Goal: Task Accomplishment & Management: Complete application form

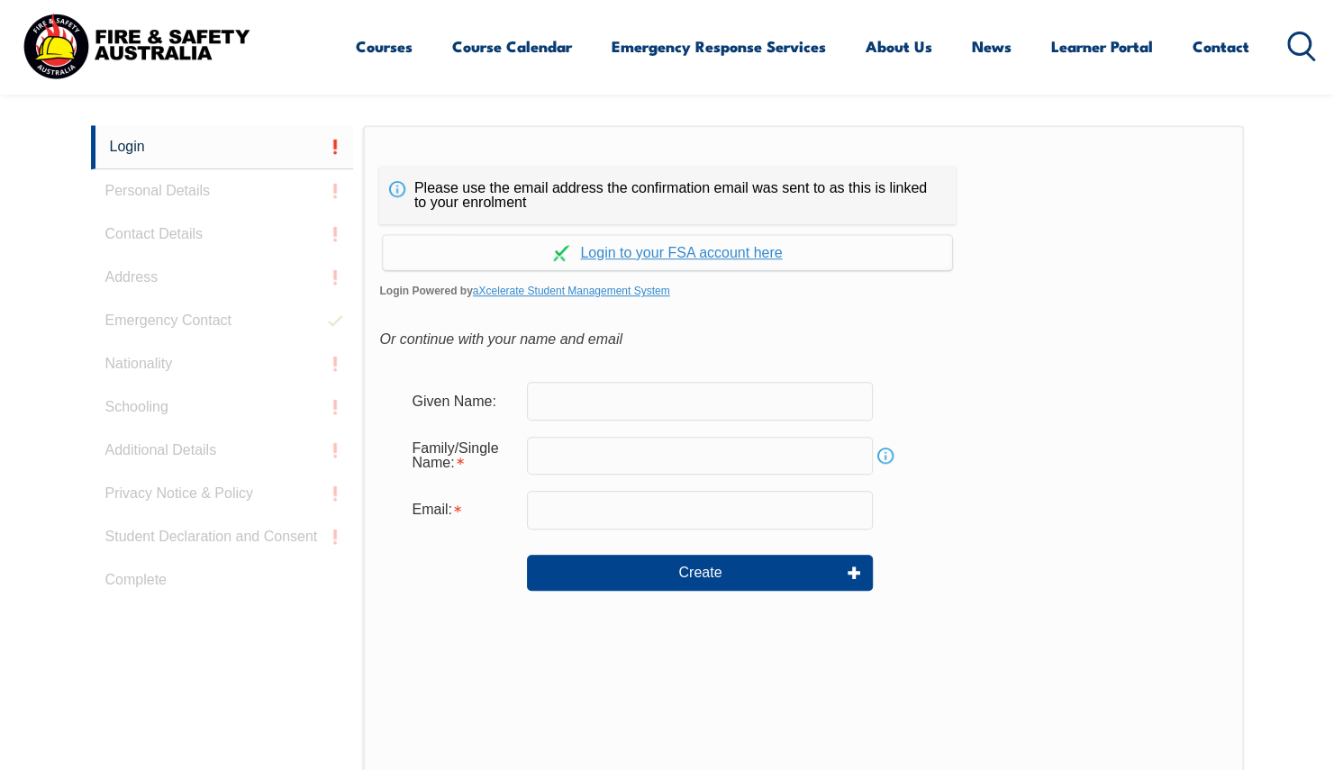
scroll to position [480, 0]
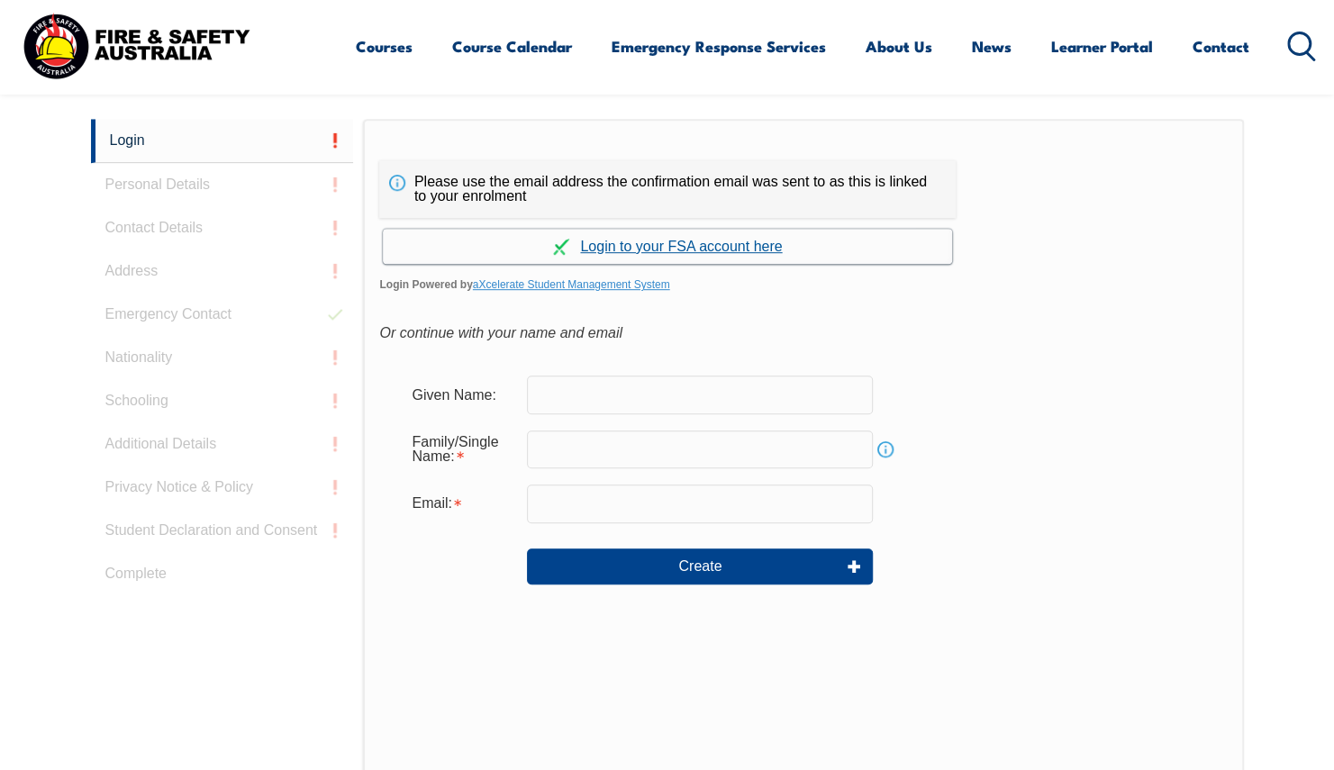
click at [720, 245] on link "Continue with aXcelerate" at bounding box center [667, 246] width 569 height 35
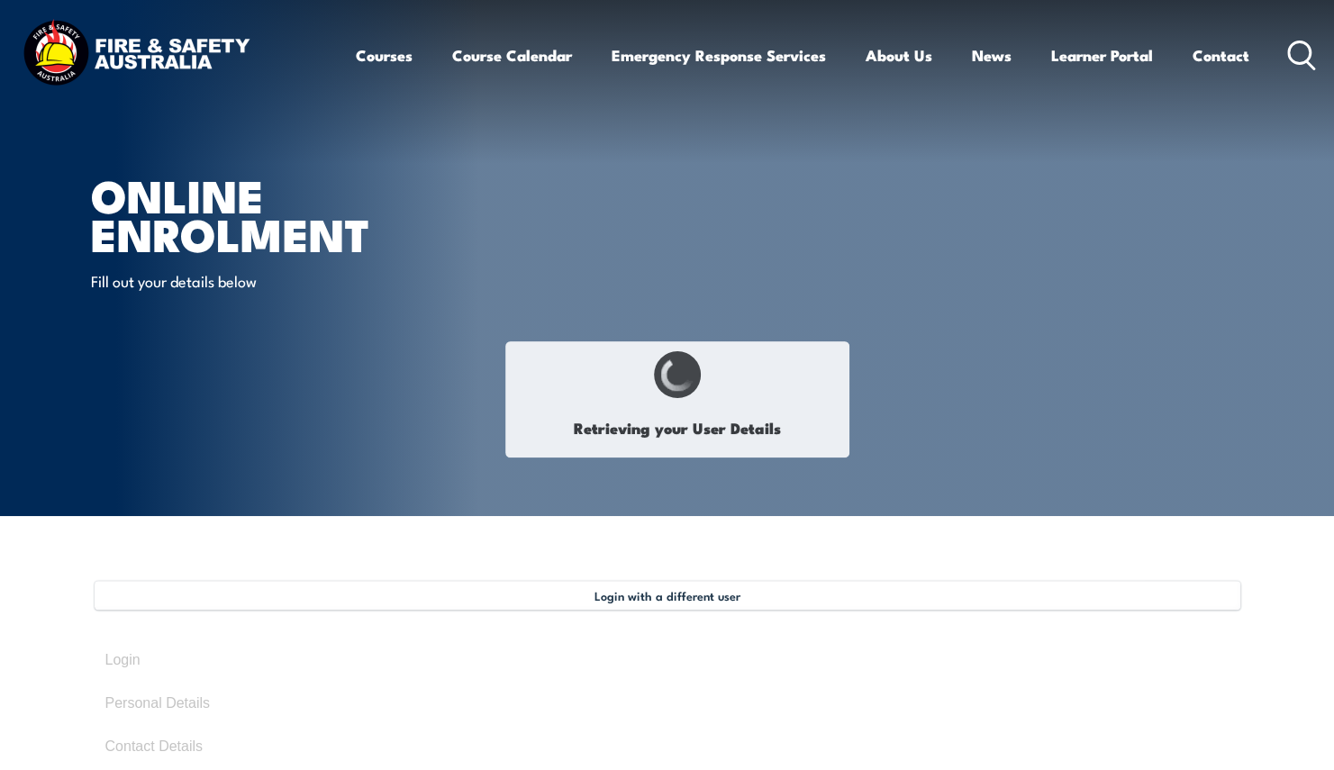
select select "Ms"
type input "[PERSON_NAME]"
type input "Staunton"
type input "[DATE]"
type input "8G3XW2PM2J"
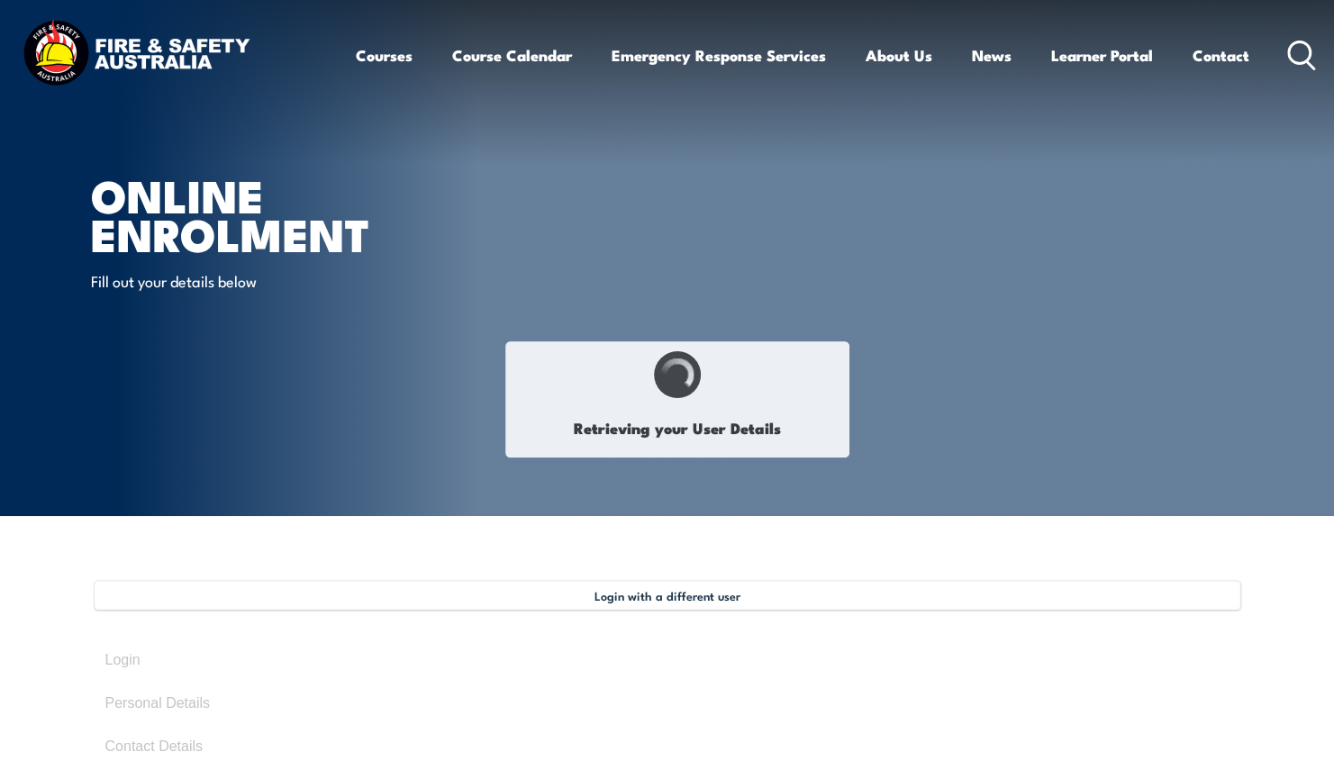
select select "F"
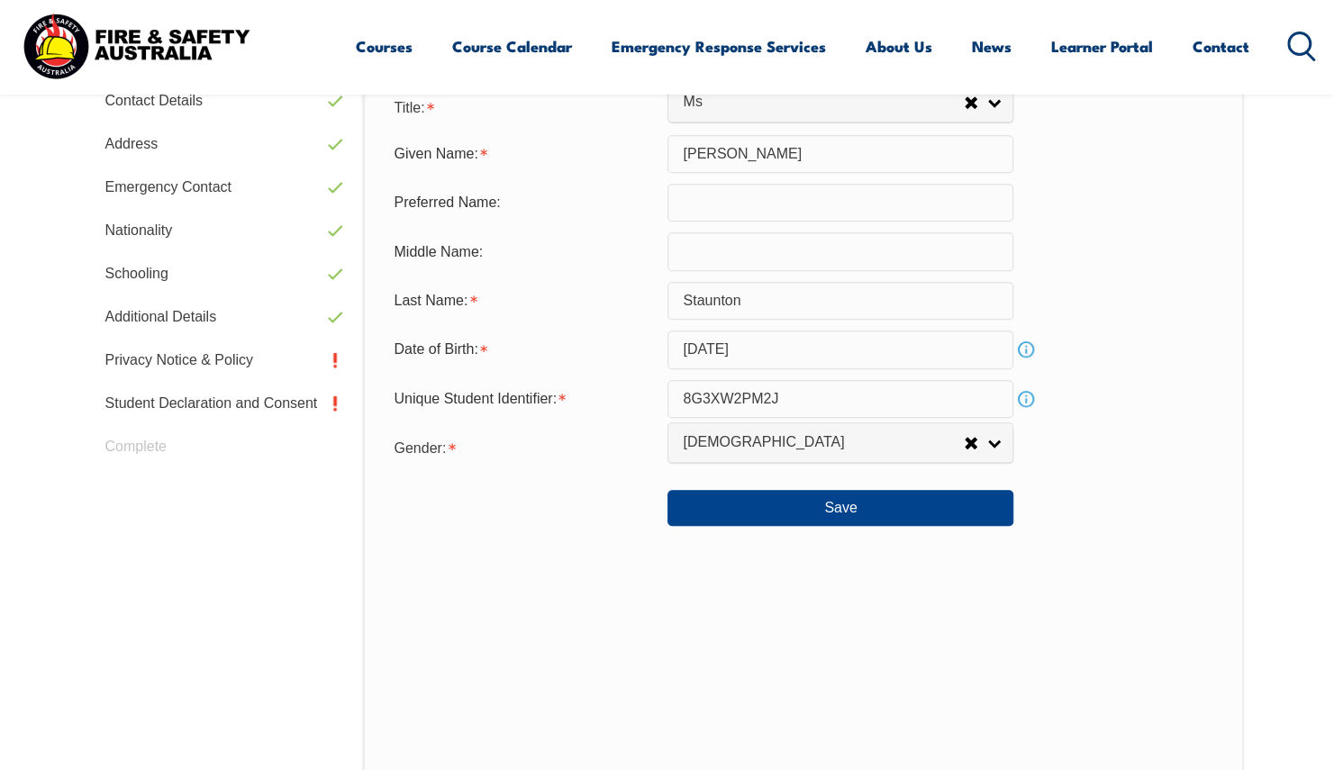
scroll to position [671, 0]
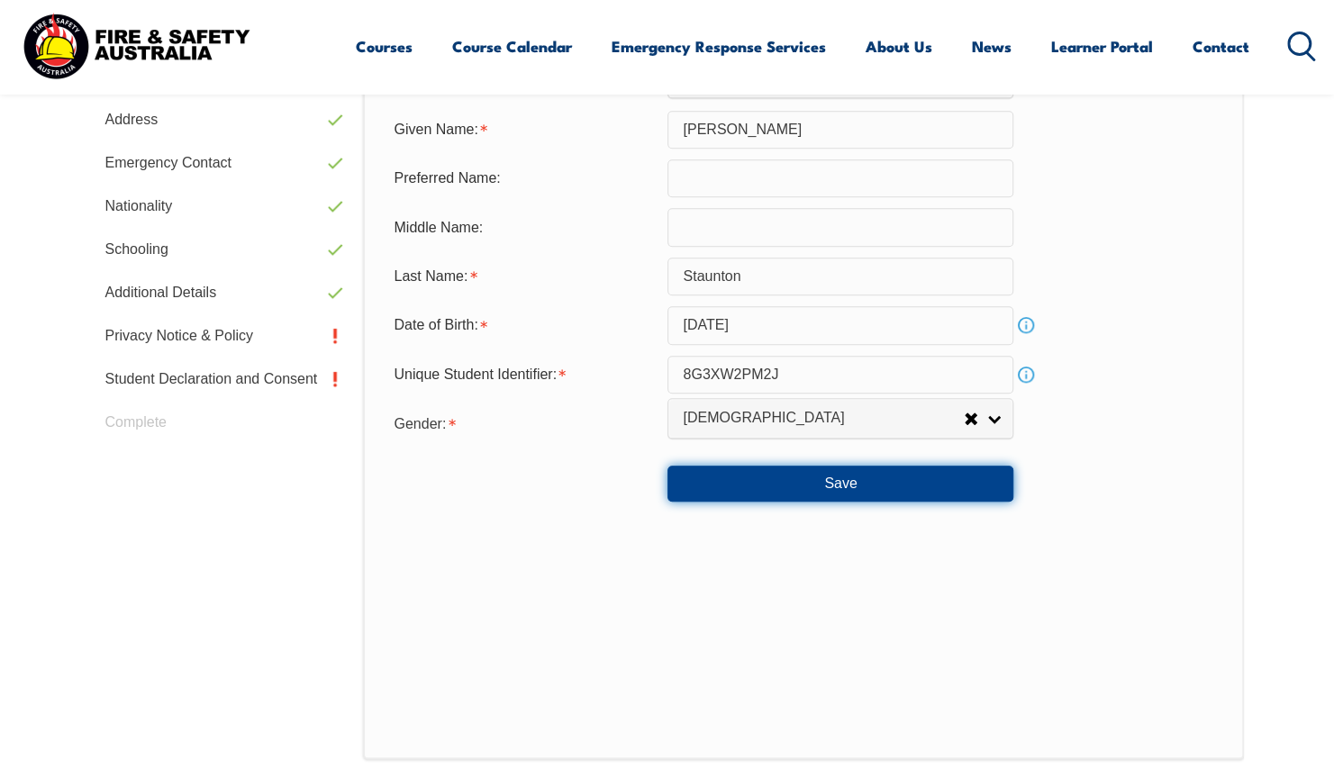
click at [846, 483] on button "Save" at bounding box center [840, 484] width 346 height 36
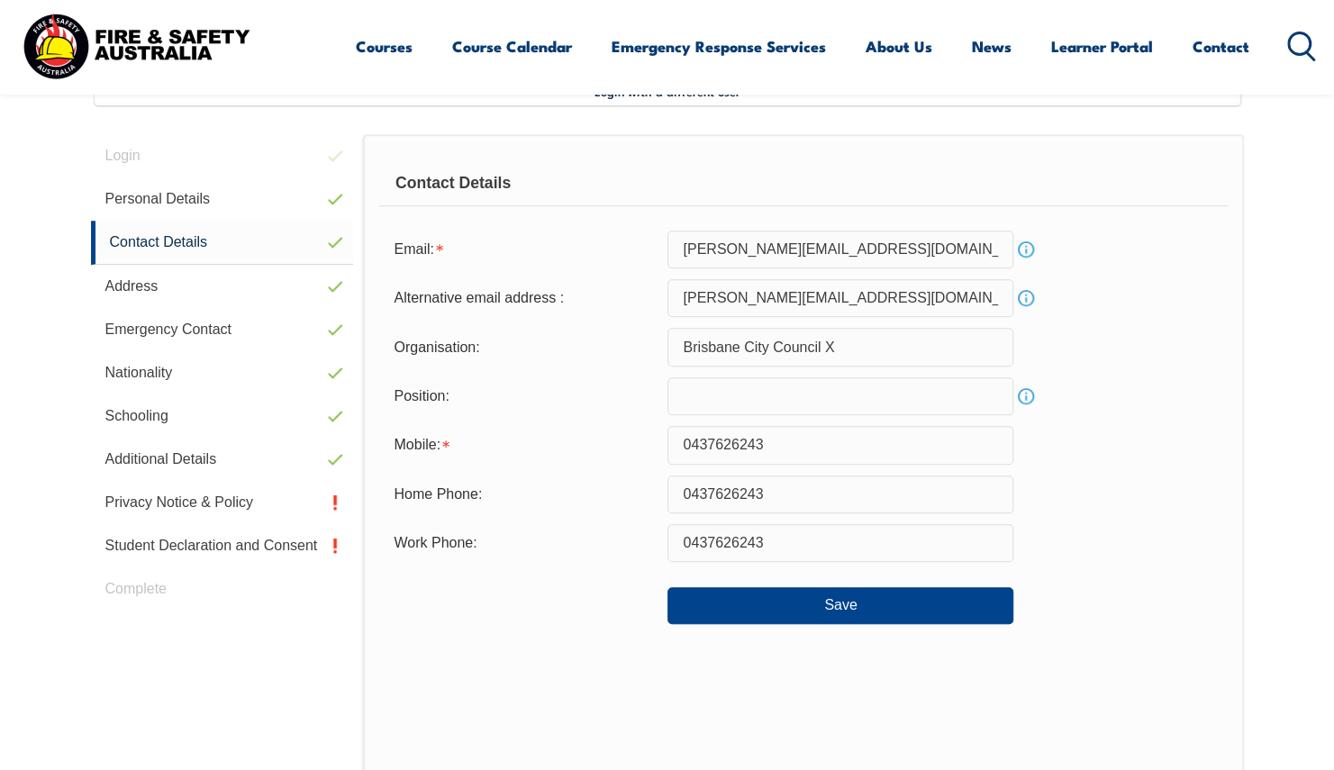
scroll to position [491, 0]
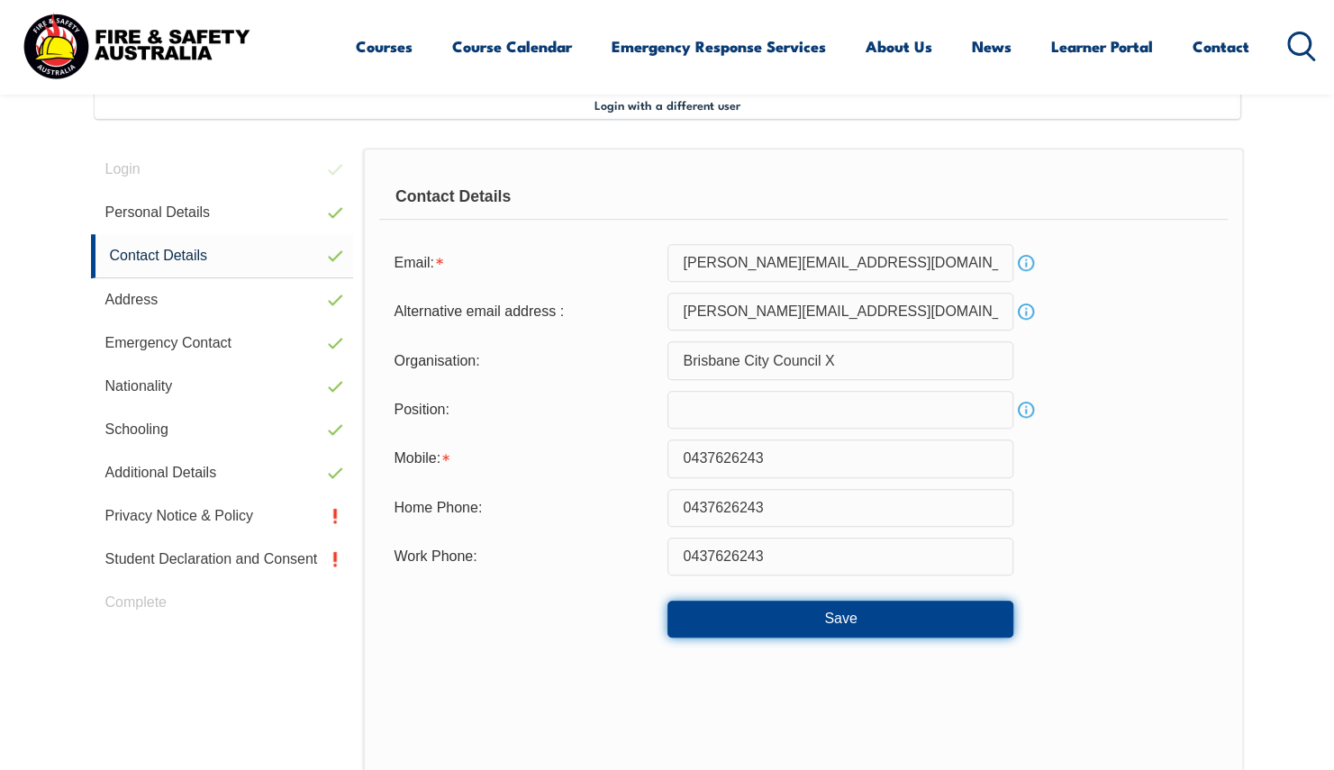
click at [850, 617] on button "Save" at bounding box center [840, 619] width 346 height 36
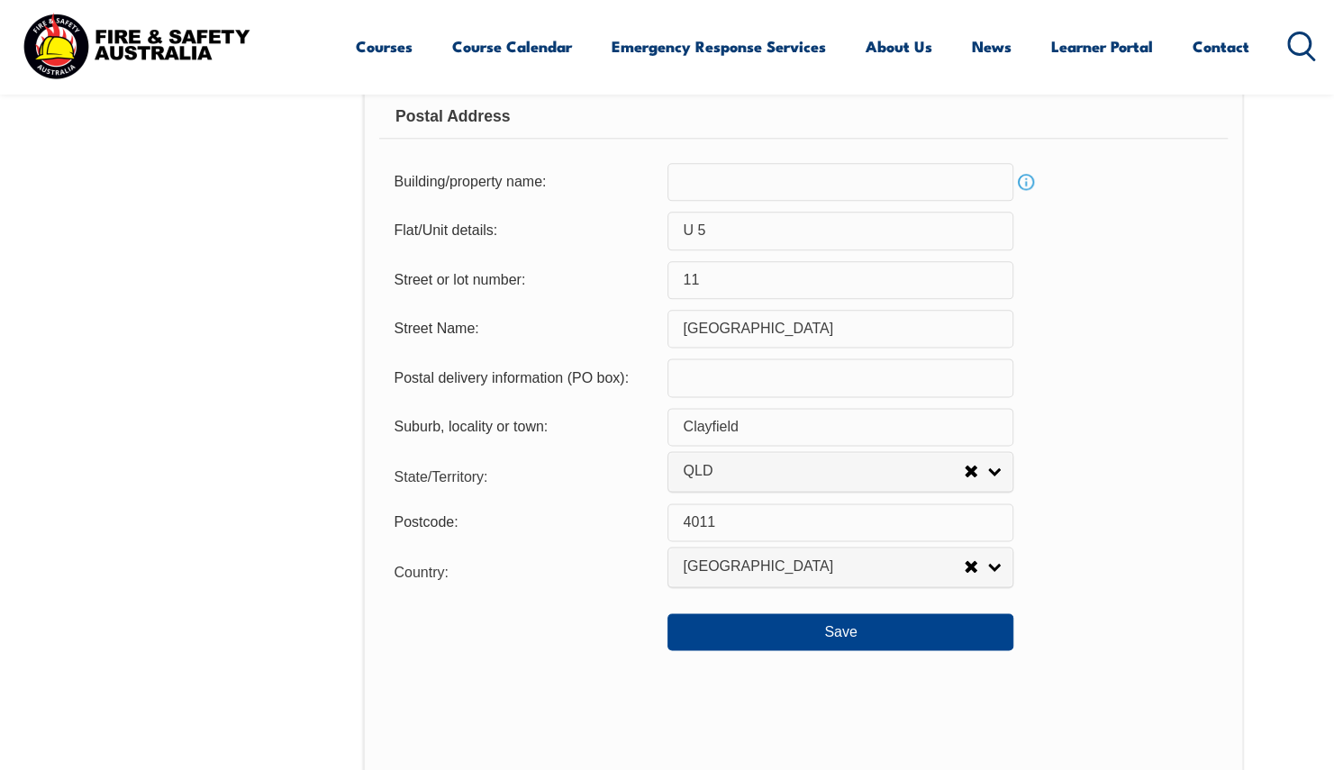
scroll to position [1211, 0]
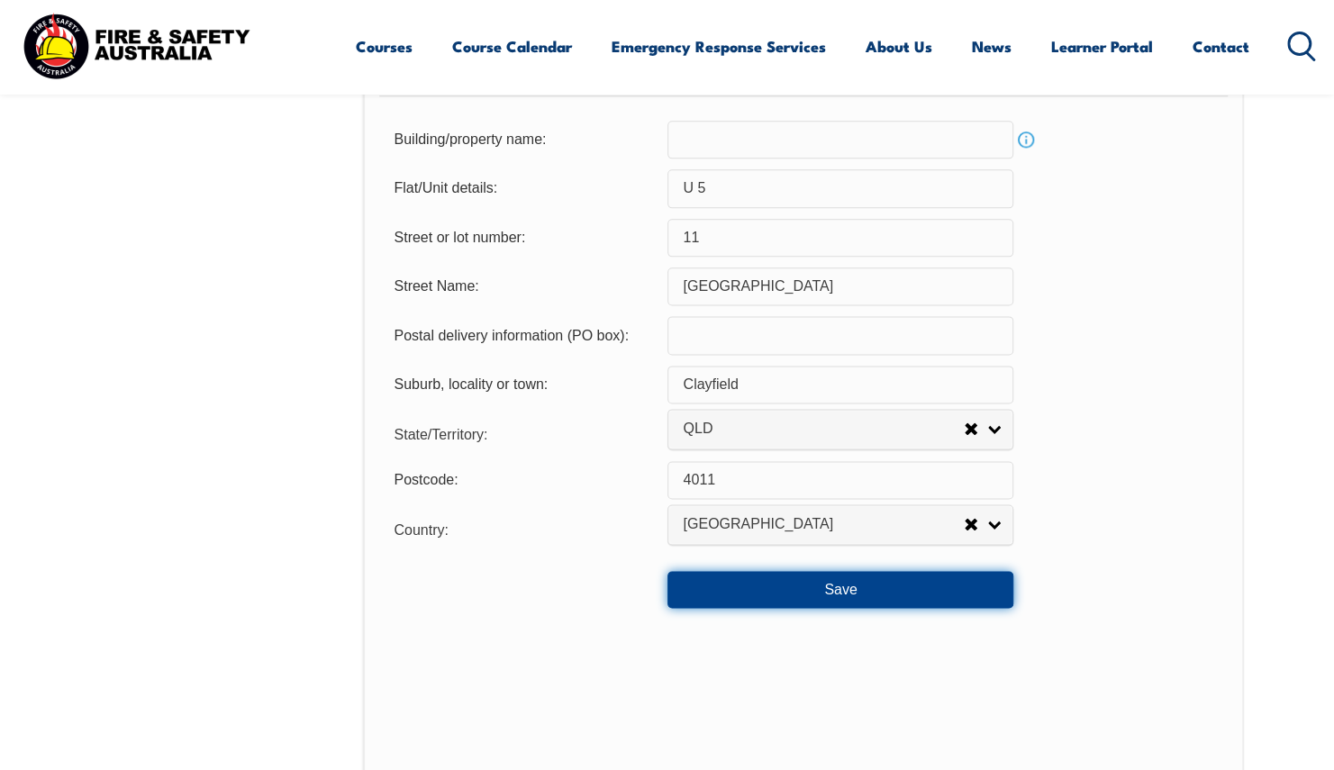
click at [854, 587] on button "Save" at bounding box center [840, 589] width 346 height 36
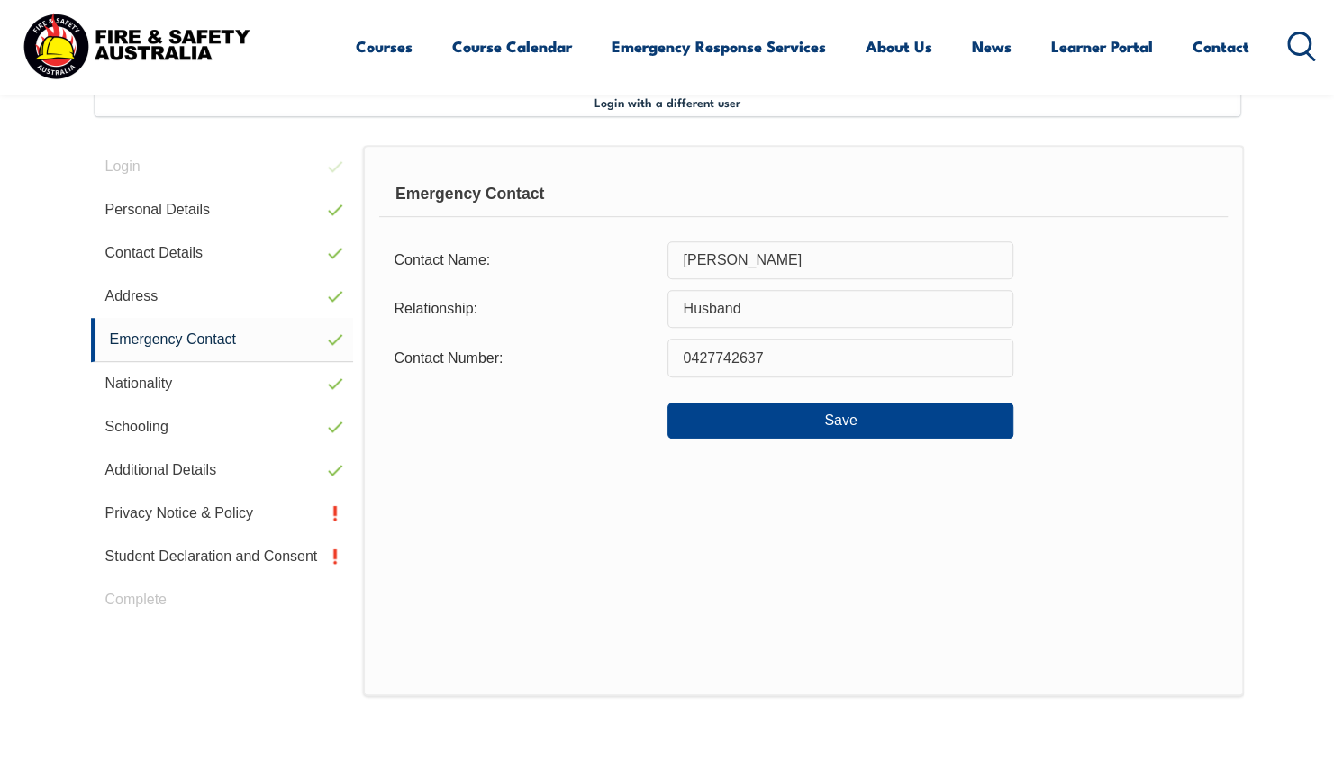
scroll to position [491, 0]
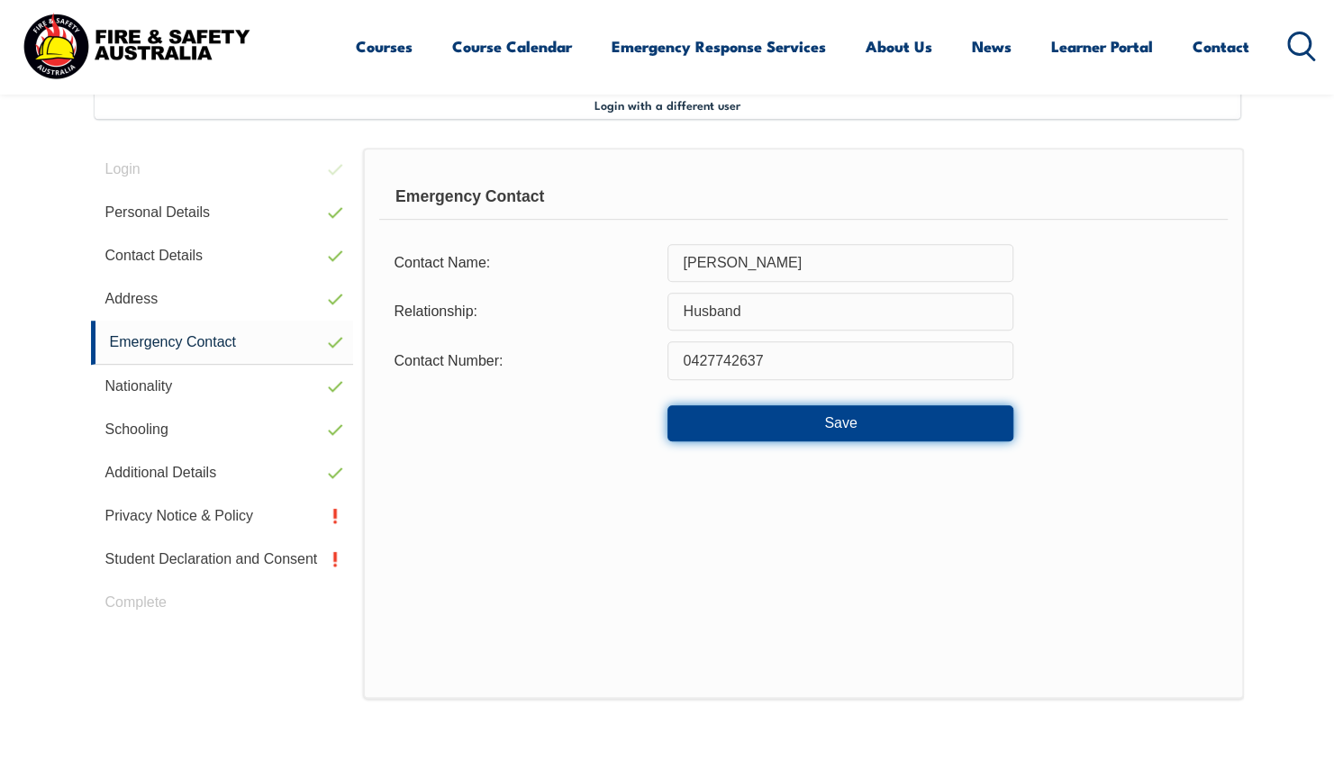
click at [835, 422] on button "Save" at bounding box center [840, 423] width 346 height 36
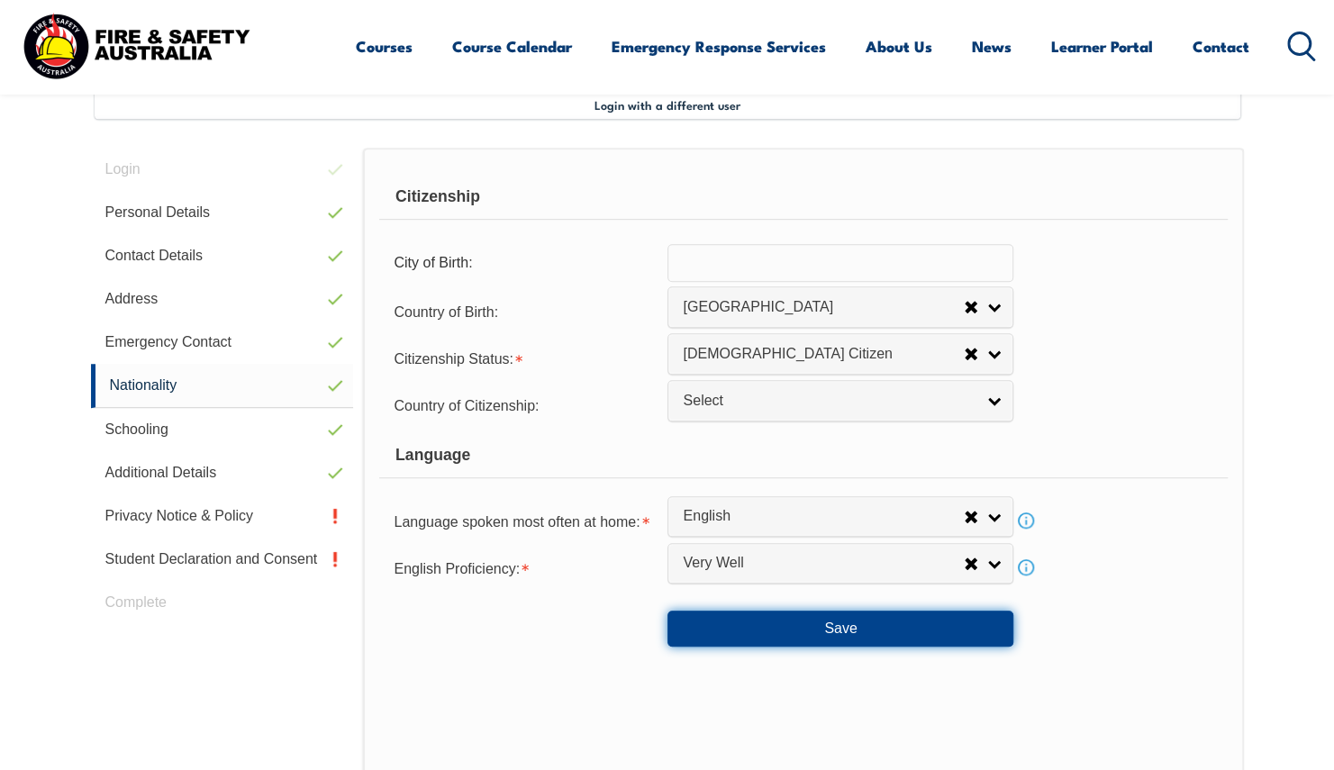
click at [840, 627] on button "Save" at bounding box center [840, 629] width 346 height 36
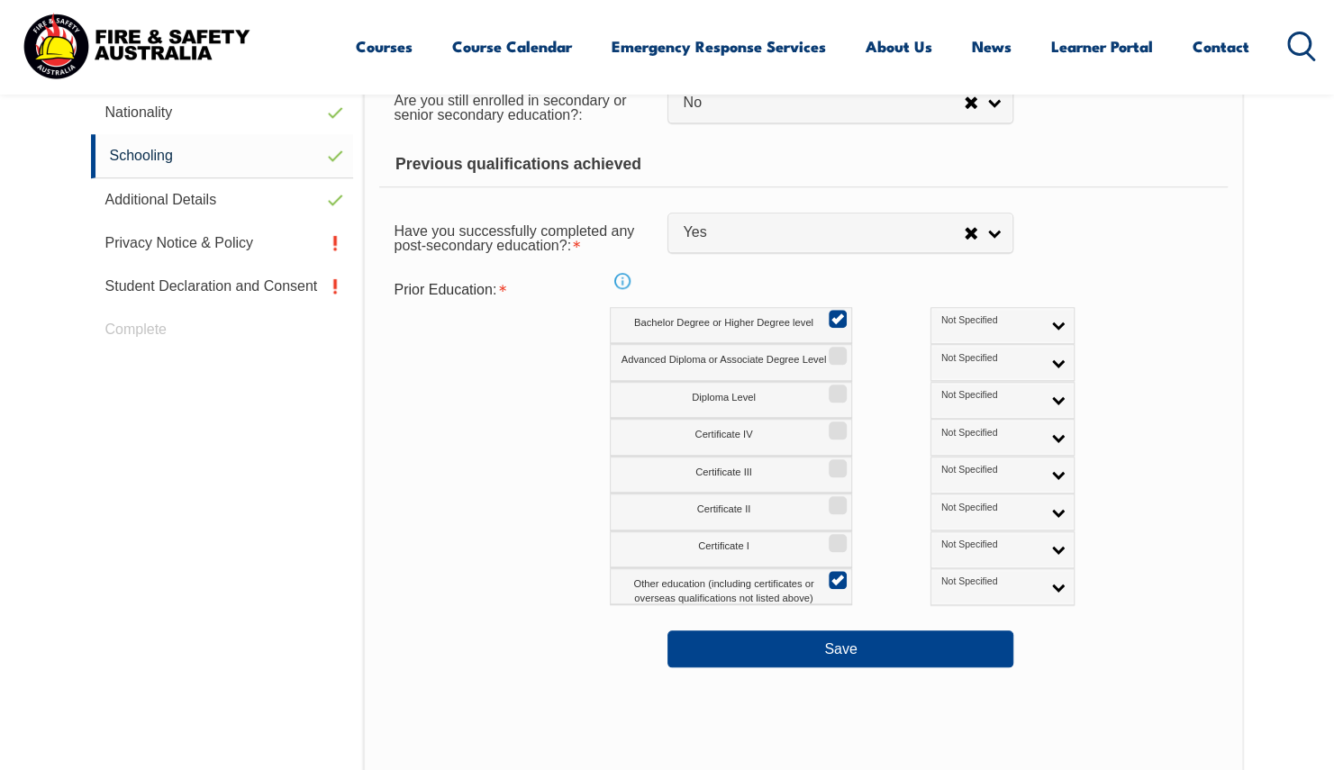
scroll to position [851, 0]
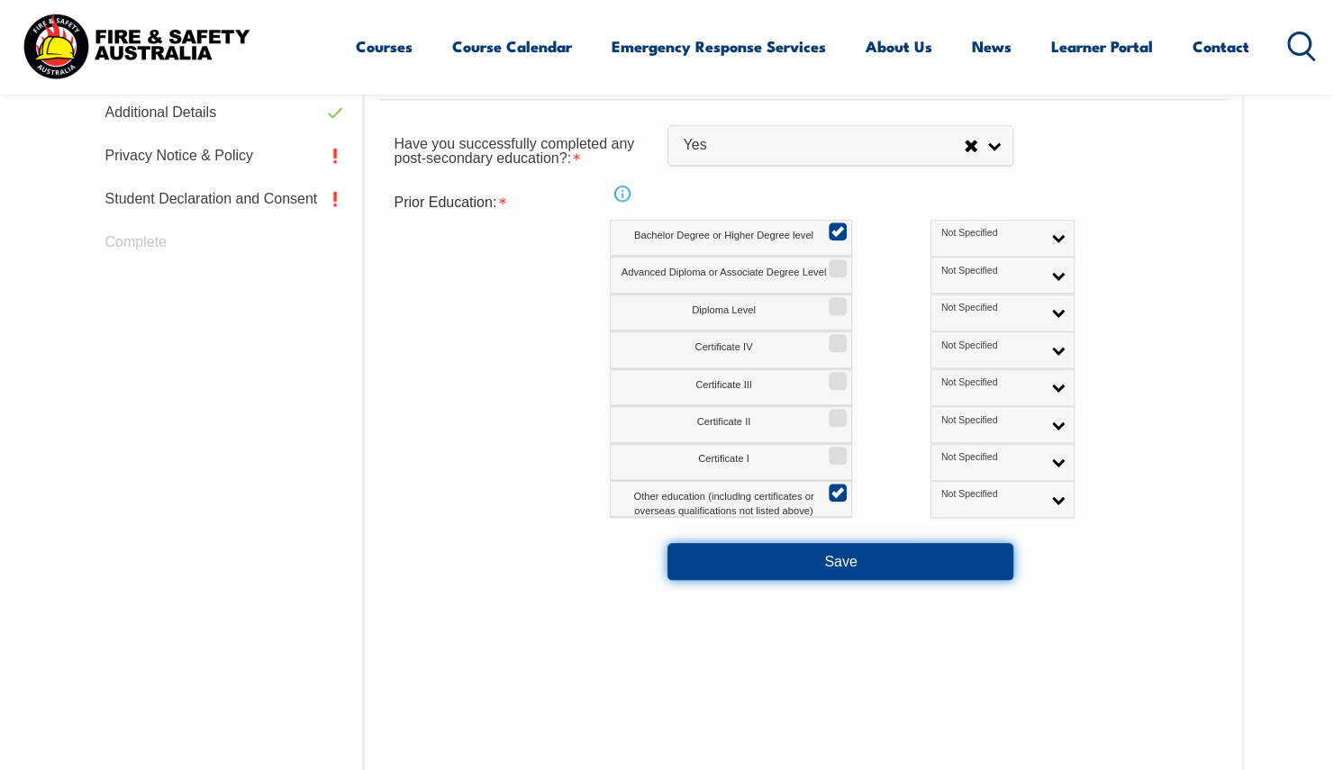
click at [845, 551] on button "Save" at bounding box center [840, 561] width 346 height 36
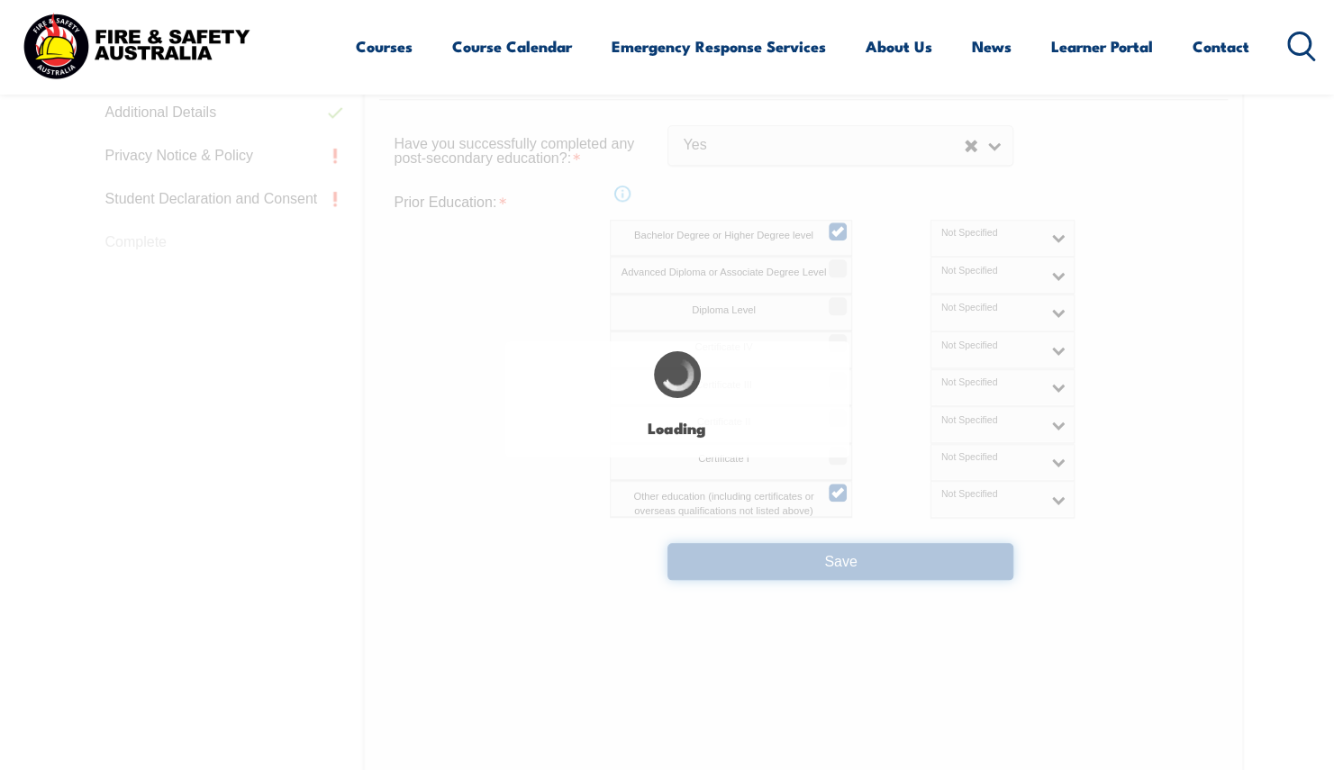
select select "false"
select select "true"
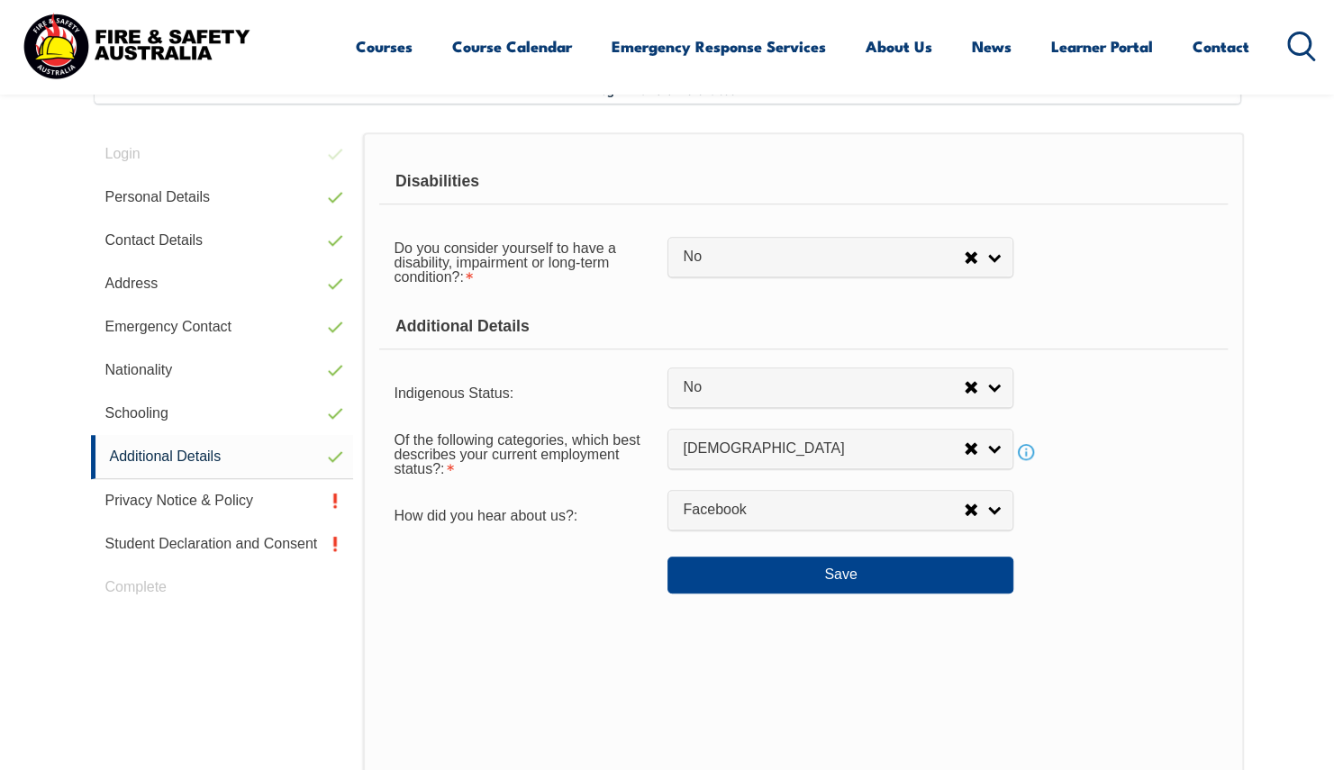
scroll to position [491, 0]
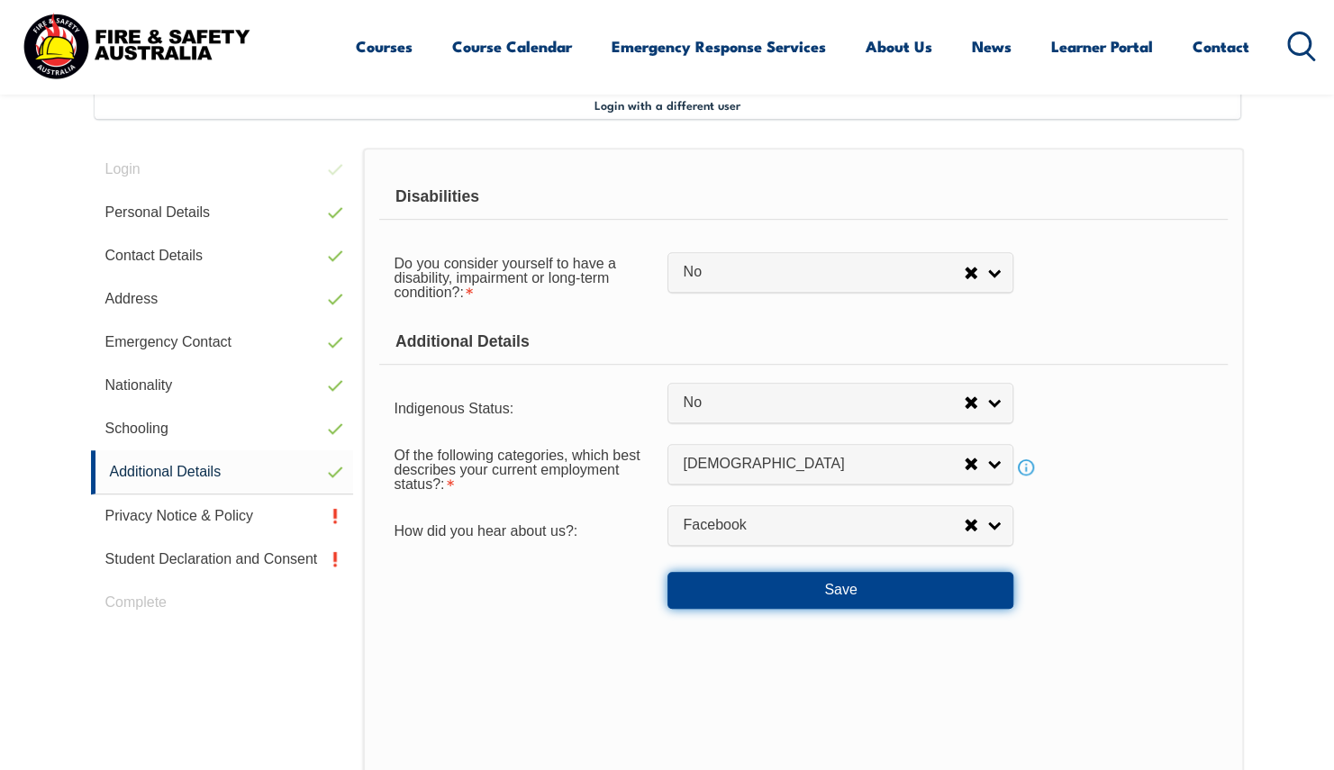
click at [843, 582] on button "Save" at bounding box center [840, 590] width 346 height 36
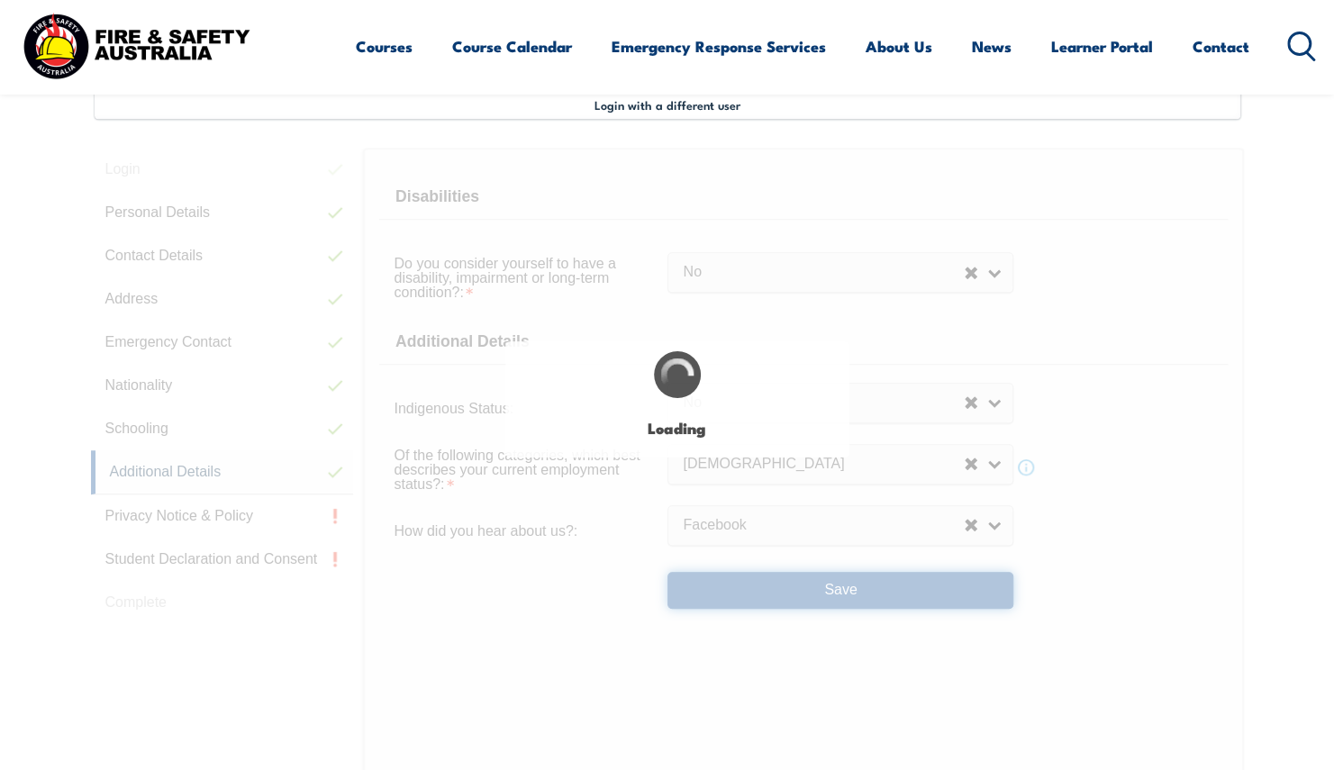
select select "false"
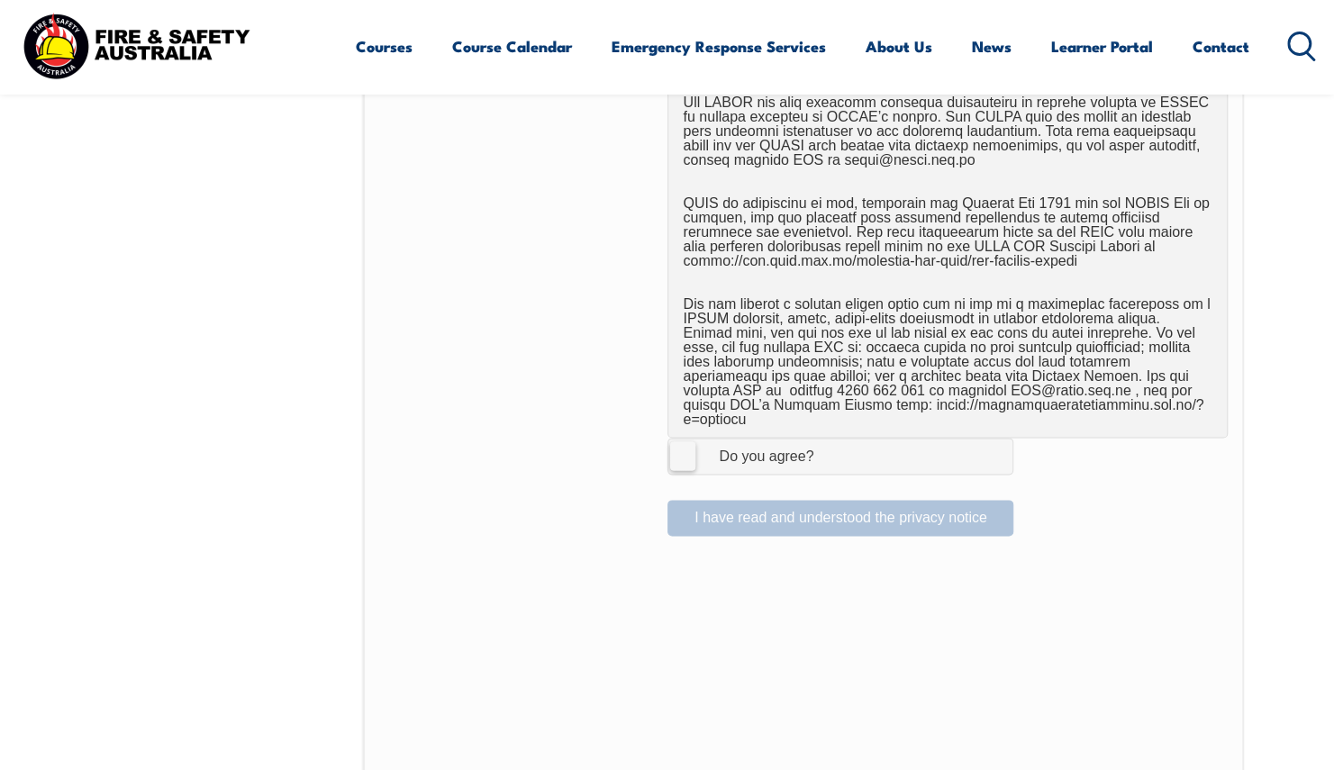
scroll to position [1121, 0]
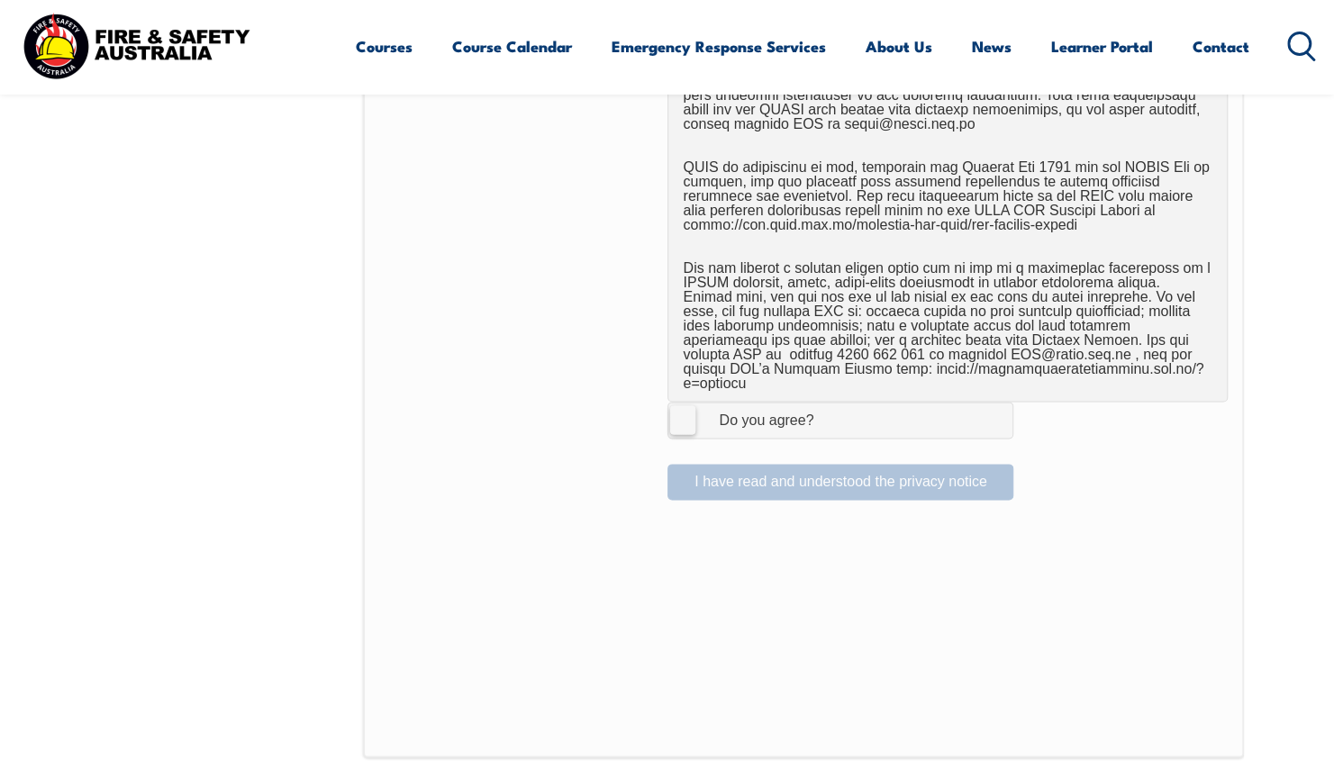
click at [681, 404] on label "I Agree Do you agree?" at bounding box center [840, 420] width 346 height 36
click at [828, 404] on input "I Agree Do you agree?" at bounding box center [843, 420] width 31 height 34
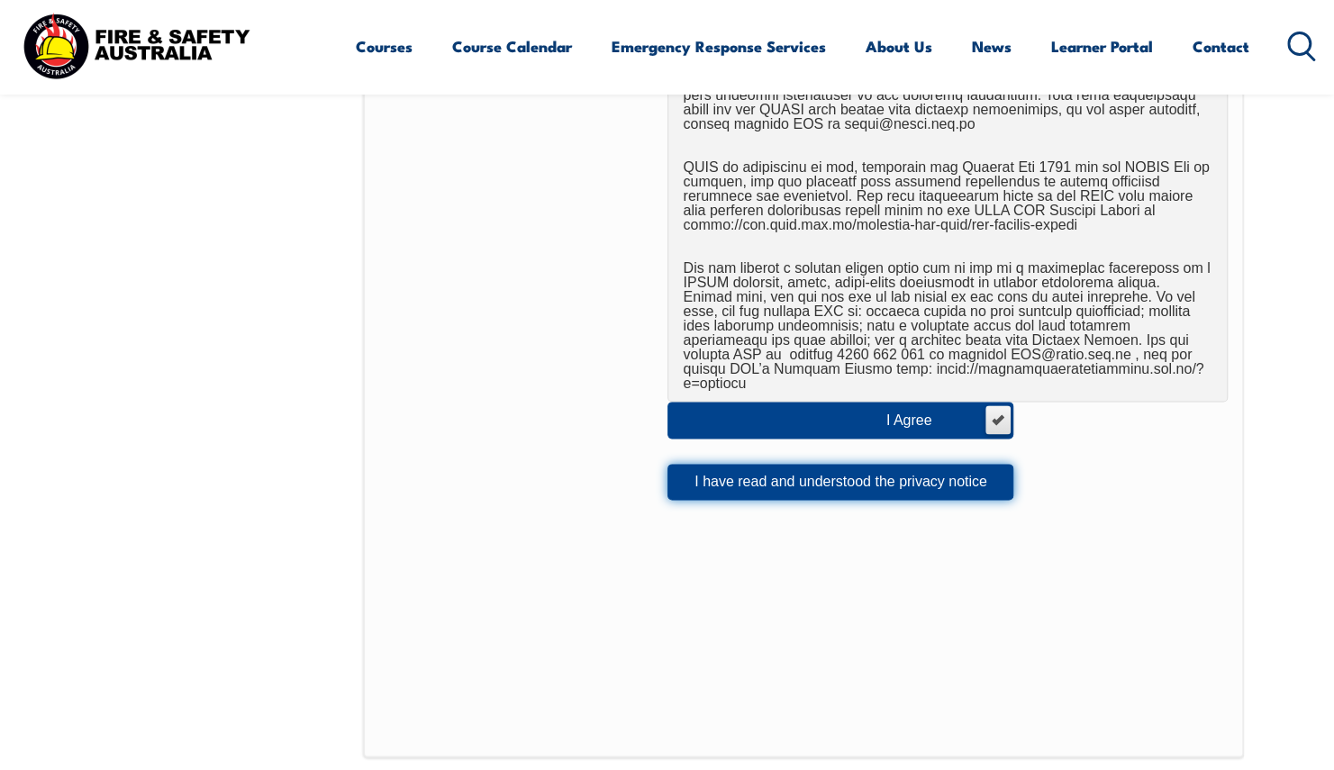
click at [944, 470] on button "I have read and understood the privacy notice" at bounding box center [840, 482] width 346 height 36
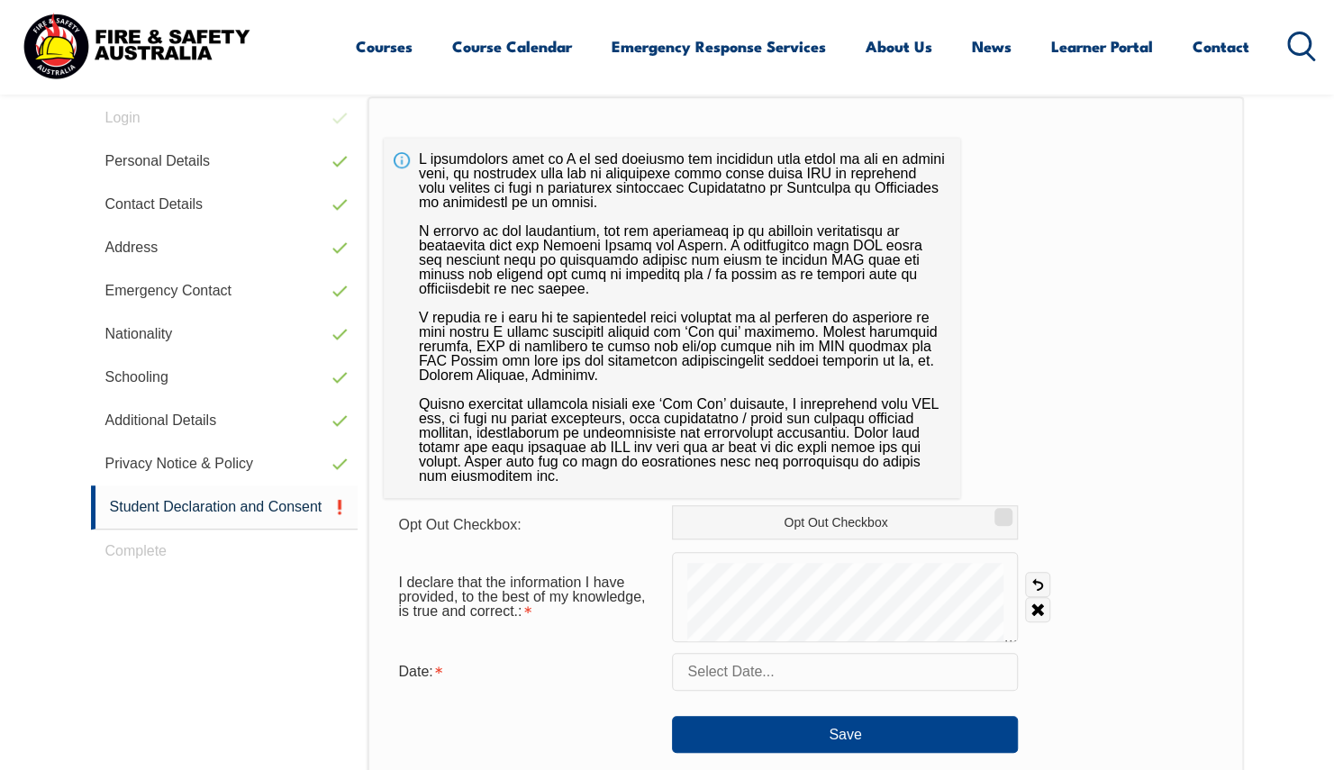
scroll to position [581, 0]
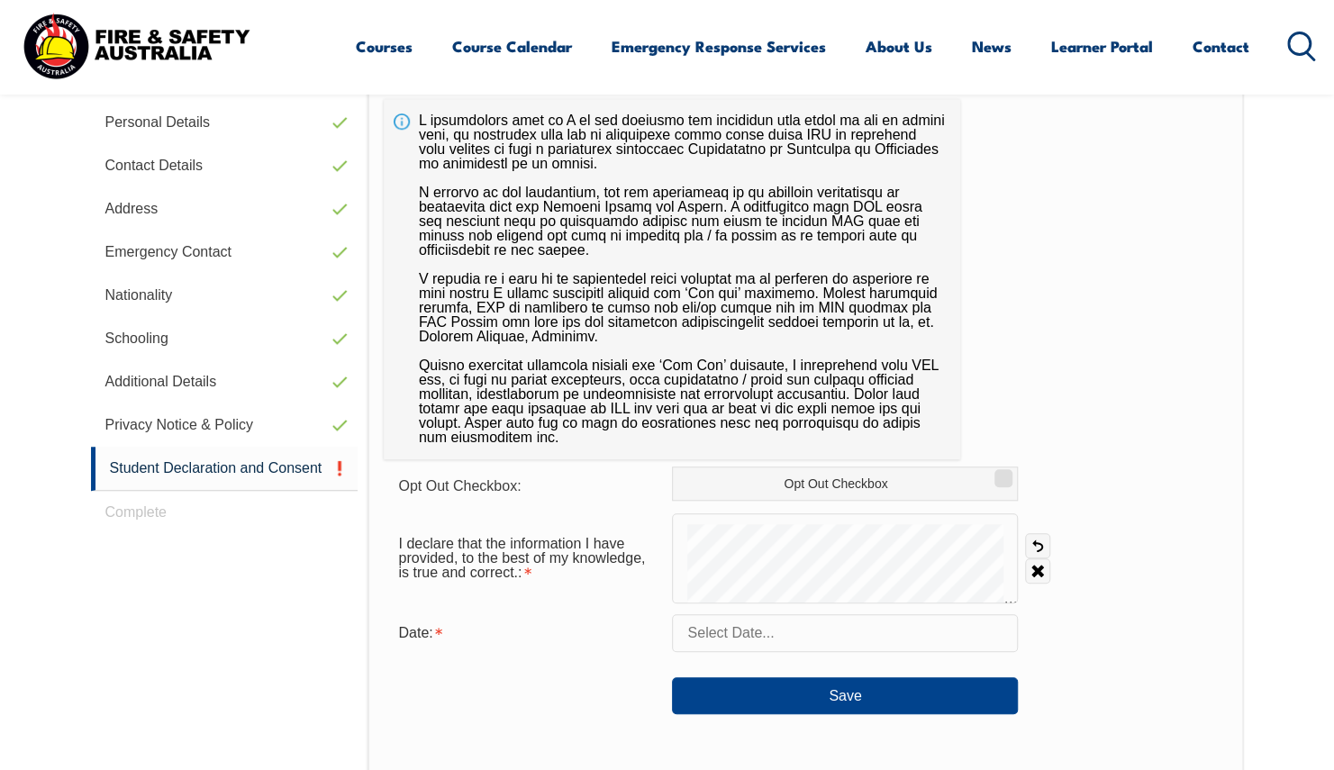
drag, startPoint x: 1002, startPoint y: 542, endPoint x: 1115, endPoint y: 472, distance: 132.7
click at [1115, 472] on div "Opt Out Checkbox: Opt Out Checkbox" at bounding box center [805, 484] width 843 height 36
click at [1036, 571] on link "Clear" at bounding box center [1037, 570] width 25 height 25
click at [1118, 550] on div "I declare that the information I have provided, to the best of my knowledge, is…" at bounding box center [805, 558] width 843 height 90
click at [1126, 542] on div "I declare that the information I have provided, to the best of my knowledge, is…" at bounding box center [805, 558] width 843 height 90
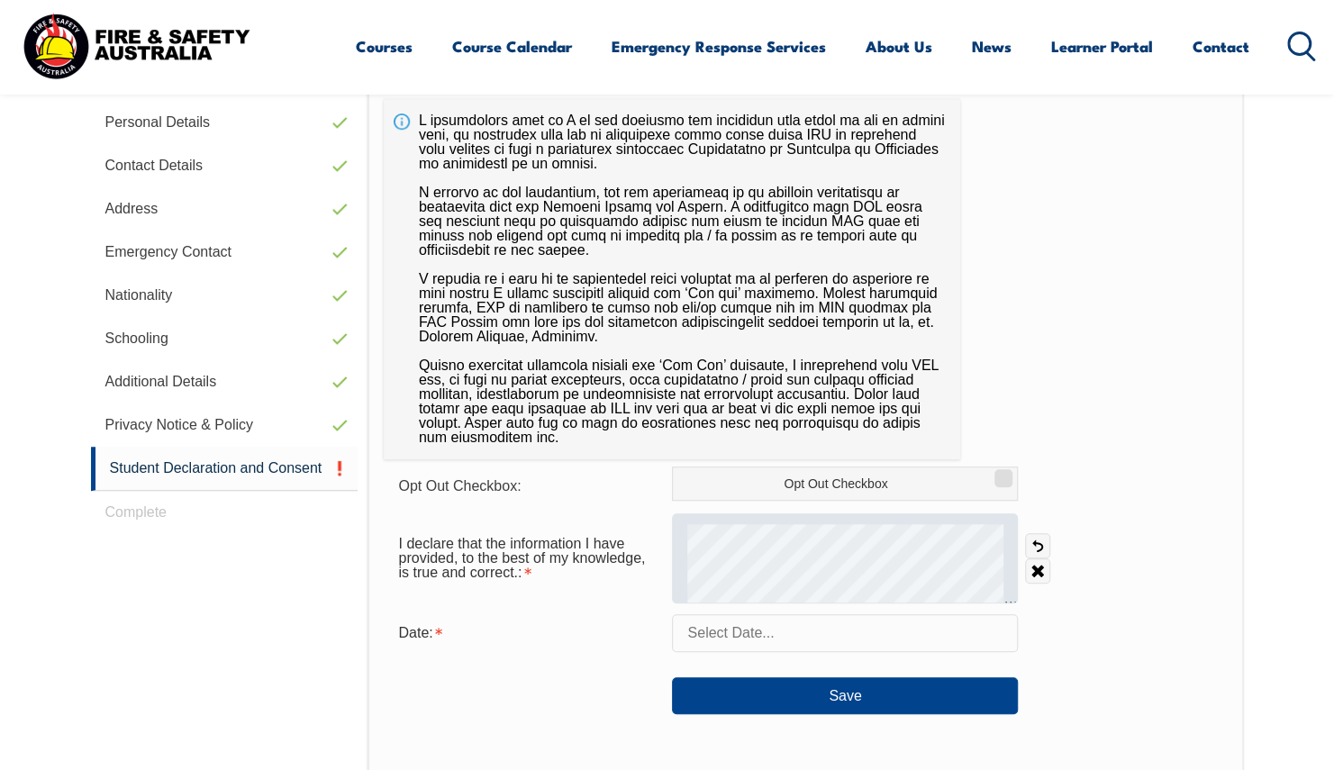
click at [1012, 548] on div at bounding box center [845, 558] width 346 height 90
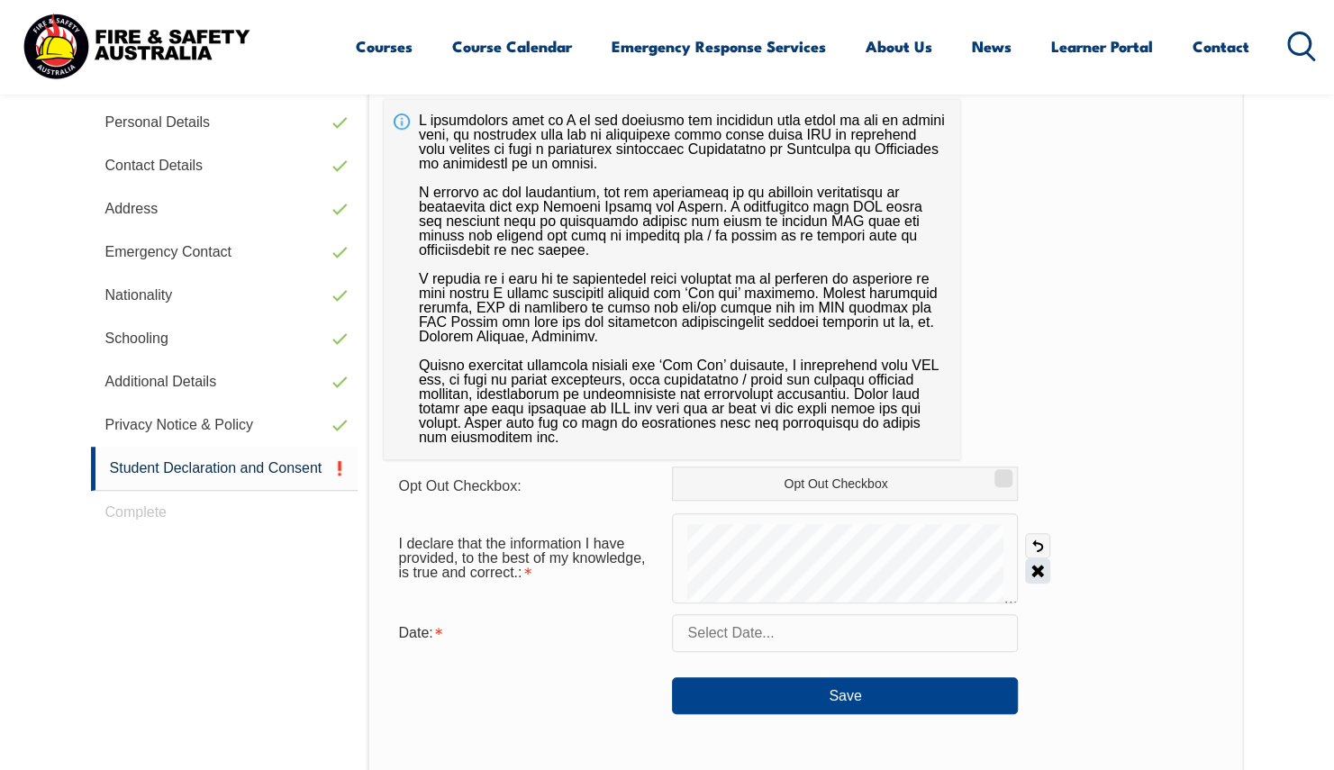
click at [1041, 569] on link "Clear" at bounding box center [1037, 570] width 25 height 25
click at [1141, 561] on div "I declare that the information I have provided, to the best of my knowledge, is…" at bounding box center [805, 558] width 843 height 90
click at [1033, 567] on link "Clear" at bounding box center [1037, 570] width 25 height 25
click at [1041, 558] on div "I declare that the information I have provided, to the best of my knowledge, is…" at bounding box center [805, 558] width 843 height 90
click at [719, 631] on input "text" at bounding box center [845, 633] width 346 height 38
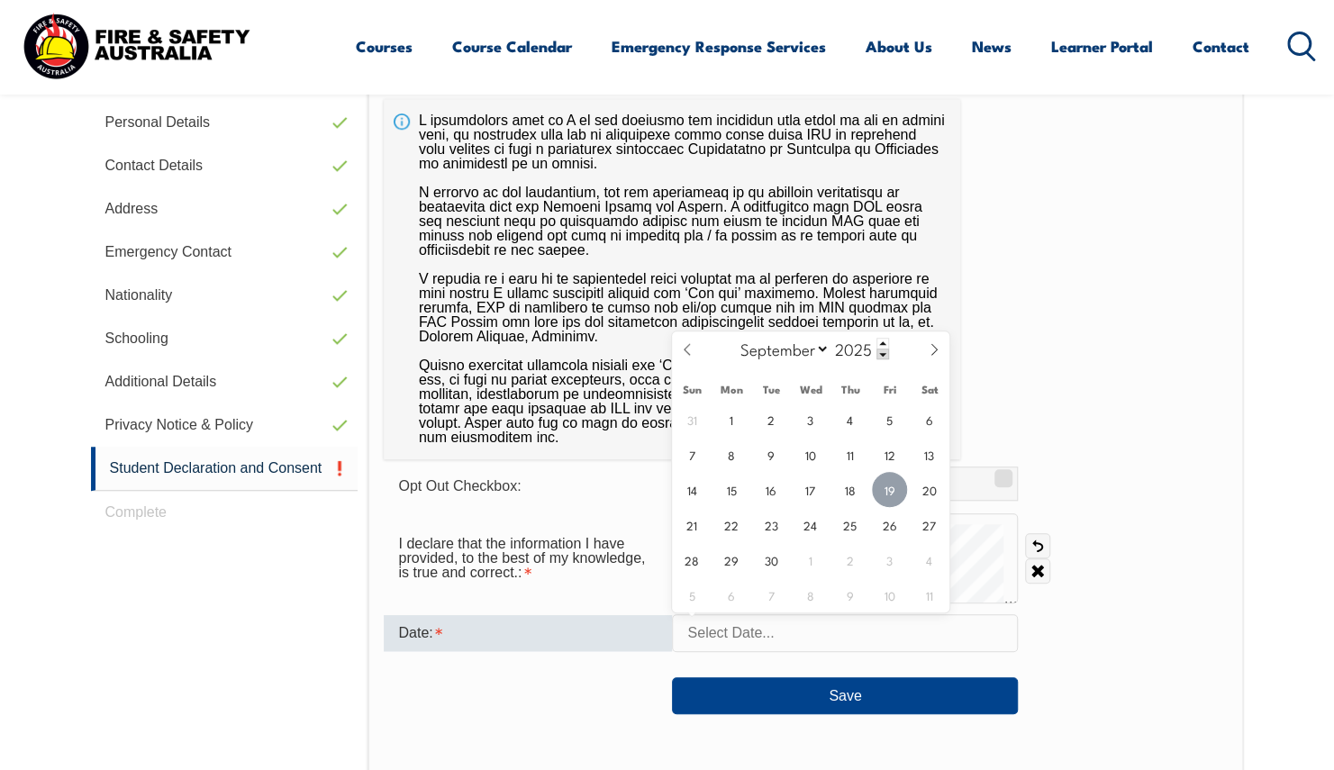
click at [886, 491] on span "19" at bounding box center [889, 489] width 35 height 35
type input "[DATE]"
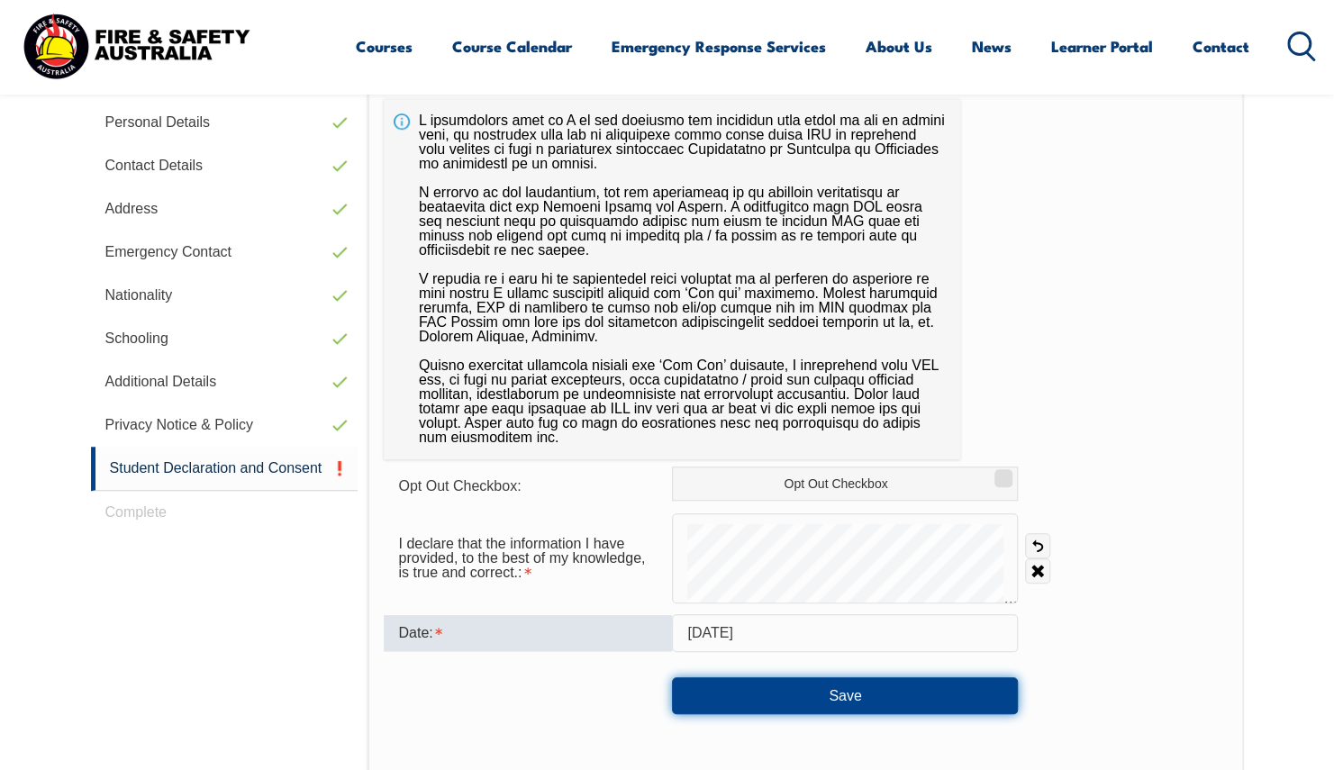
click at [848, 692] on button "Save" at bounding box center [845, 695] width 346 height 36
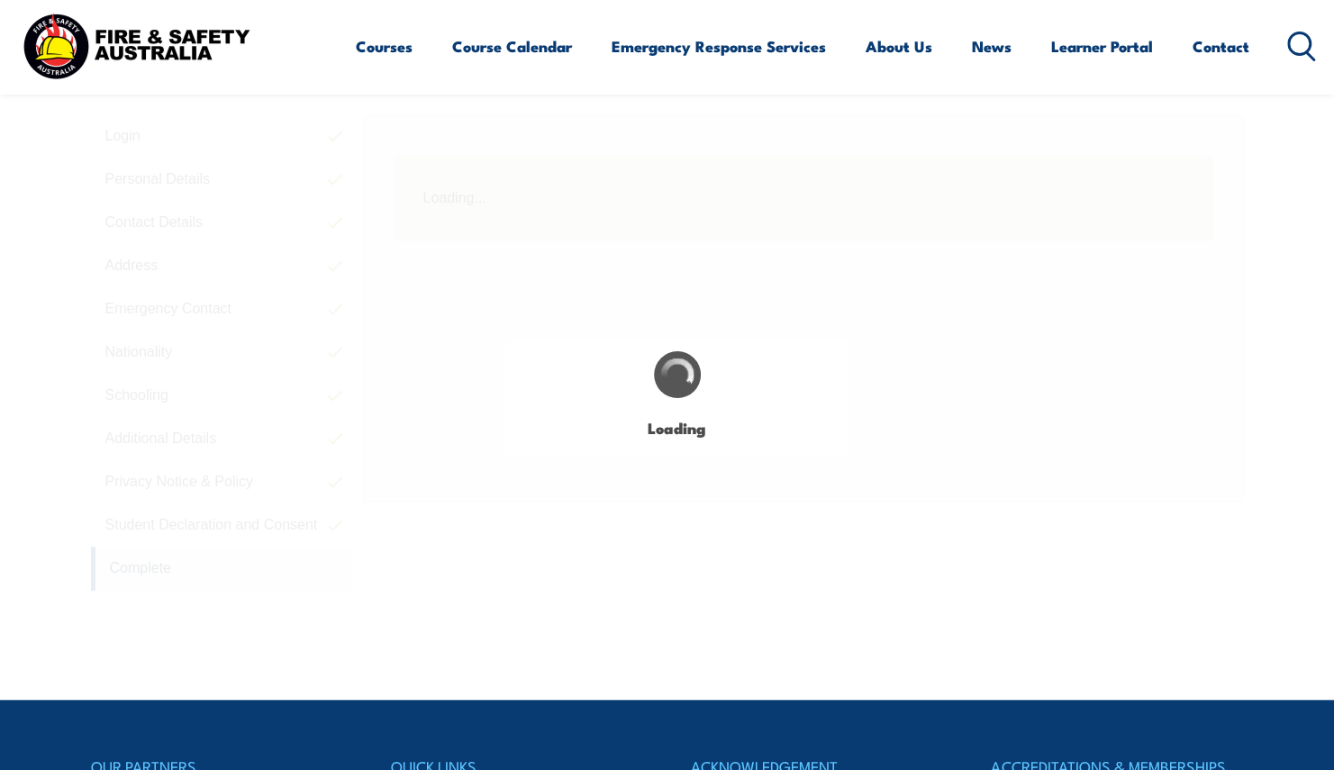
scroll to position [491, 0]
